Goal: Find specific page/section: Find specific page/section

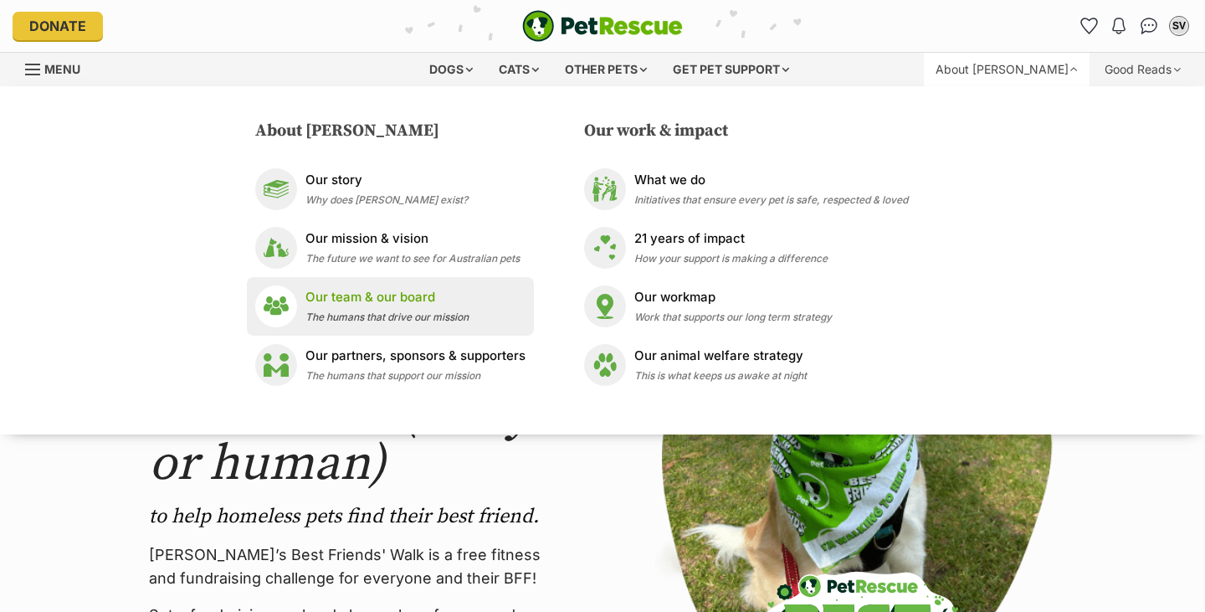
click at [333, 302] on p "Our team & our board" at bounding box center [386, 297] width 163 height 19
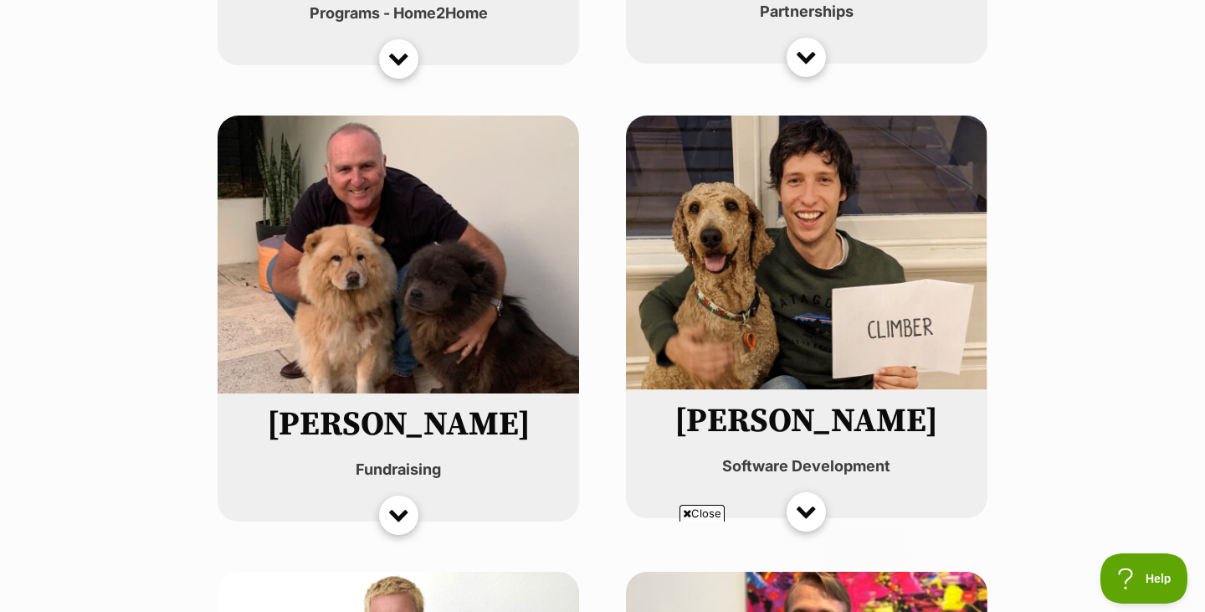
click at [400, 513] on div at bounding box center [398, 514] width 21 height 21
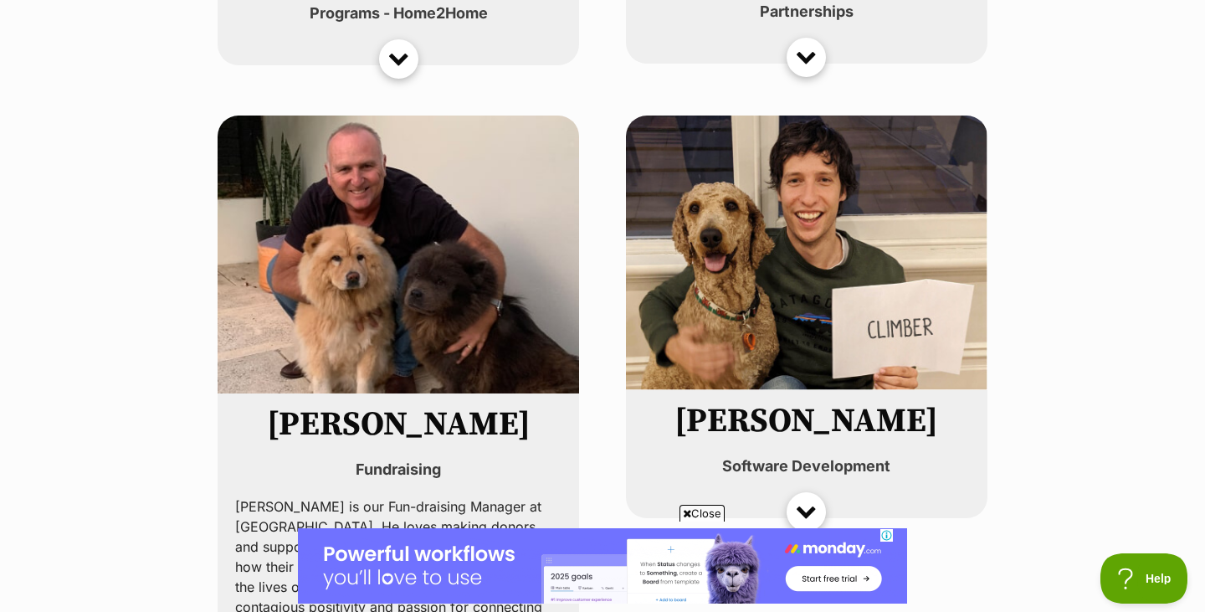
click at [392, 520] on div "Close" at bounding box center [602, 566] width 609 height 92
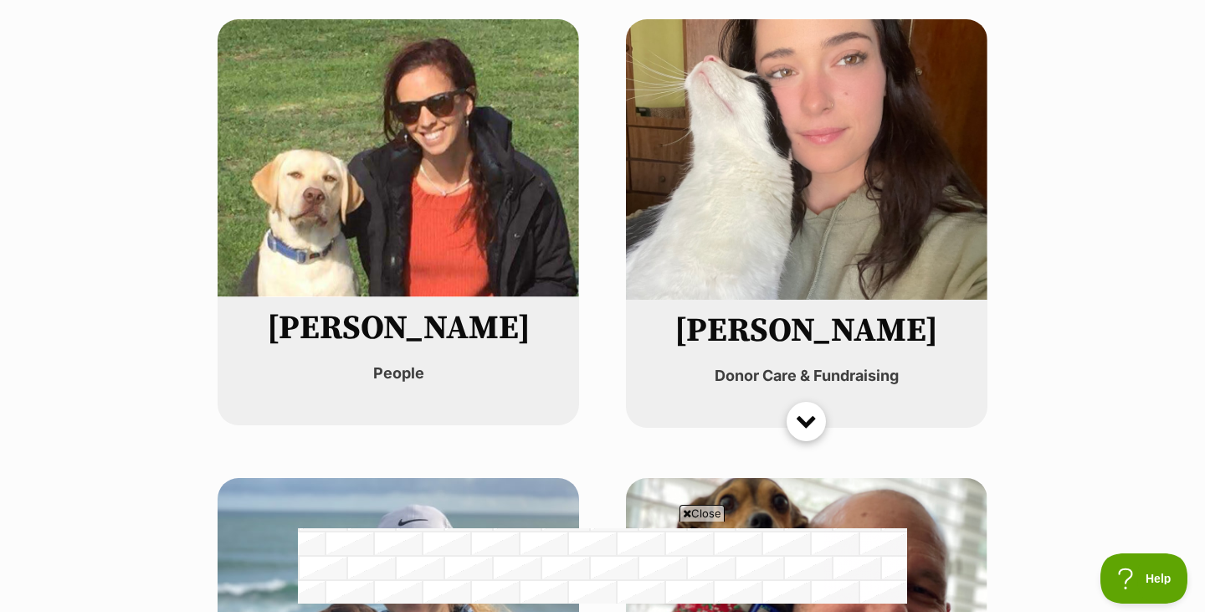
scroll to position [5000, 0]
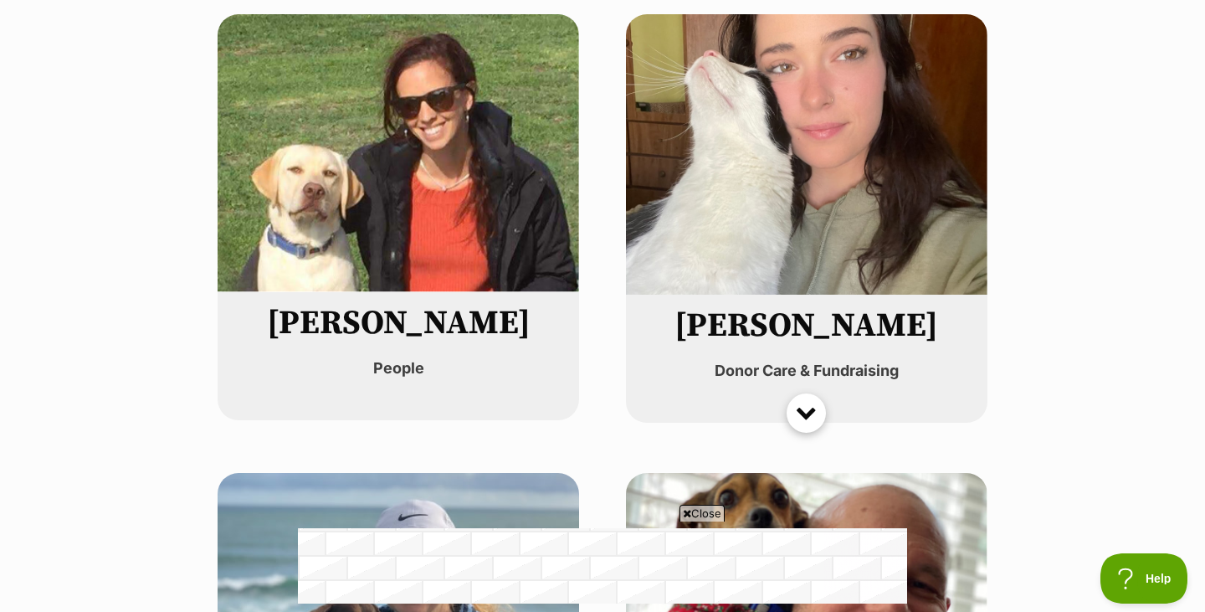
click at [802, 402] on div at bounding box center [806, 412] width 21 height 21
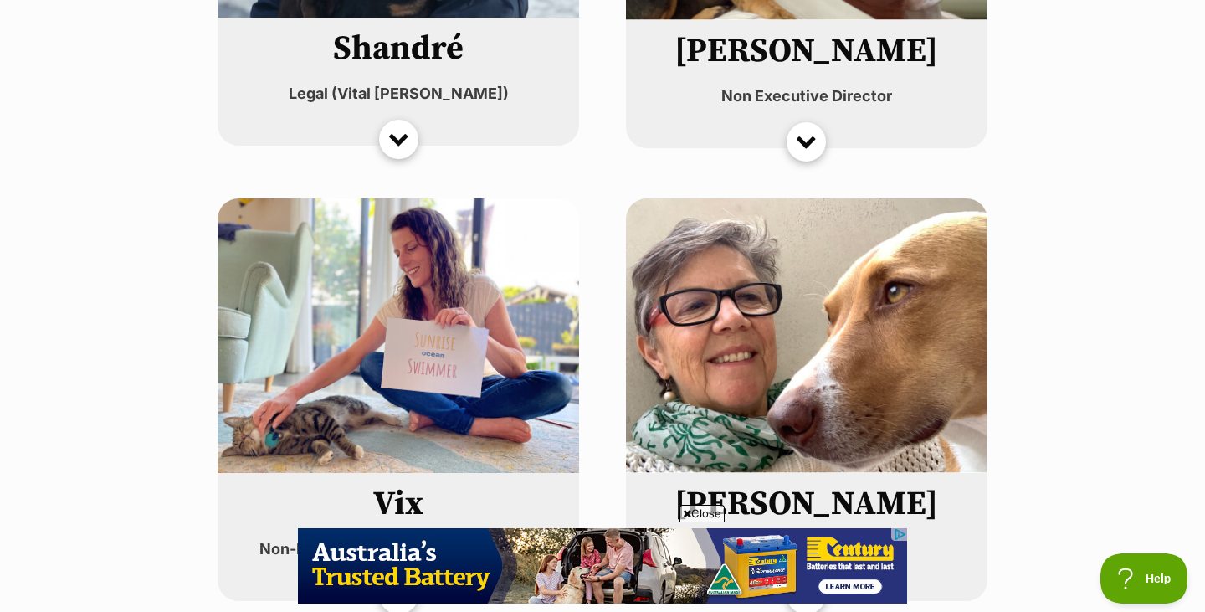
scroll to position [6395, 0]
